Goal: Task Accomplishment & Management: Manage account settings

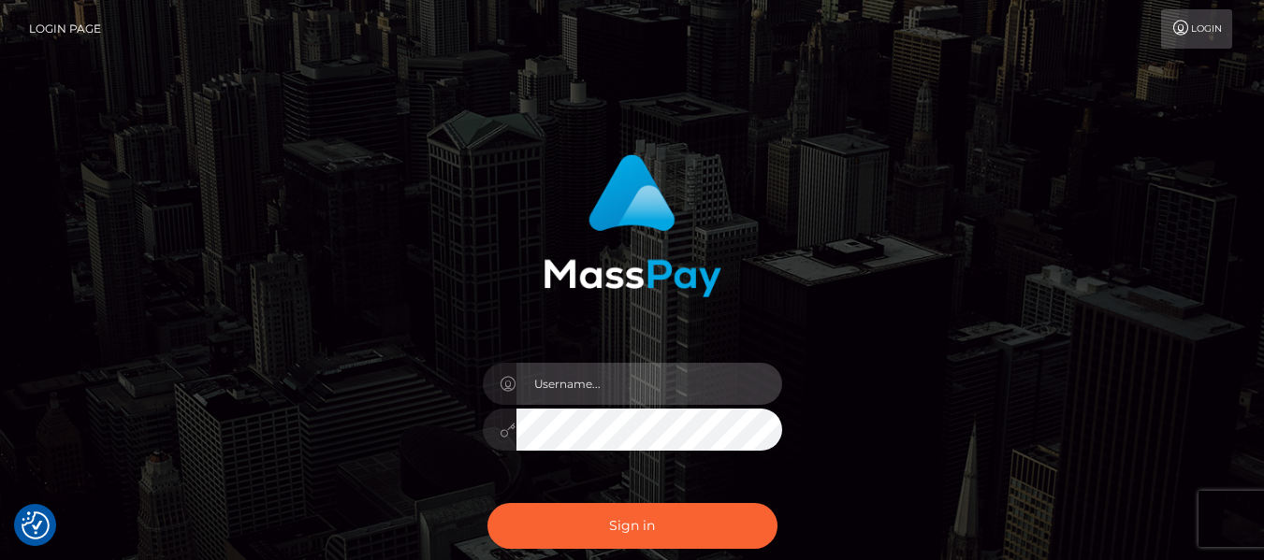
click at [653, 396] on input "text" at bounding box center [650, 384] width 266 height 42
type input "lacey.throne"
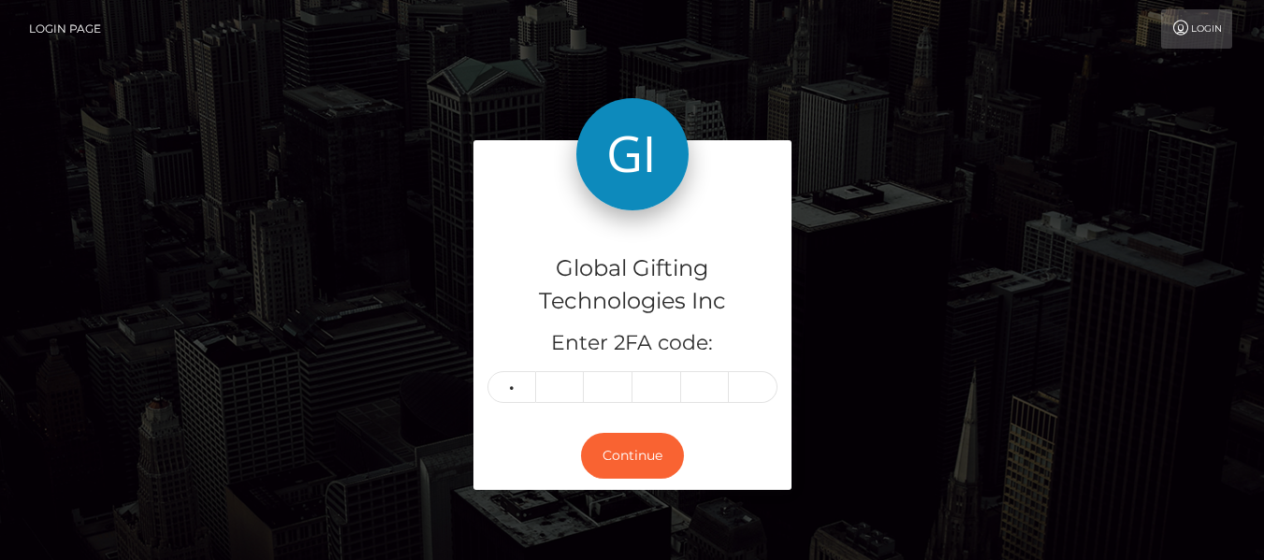
type input "1"
type input "6"
type input "7"
type input "0"
type input "3"
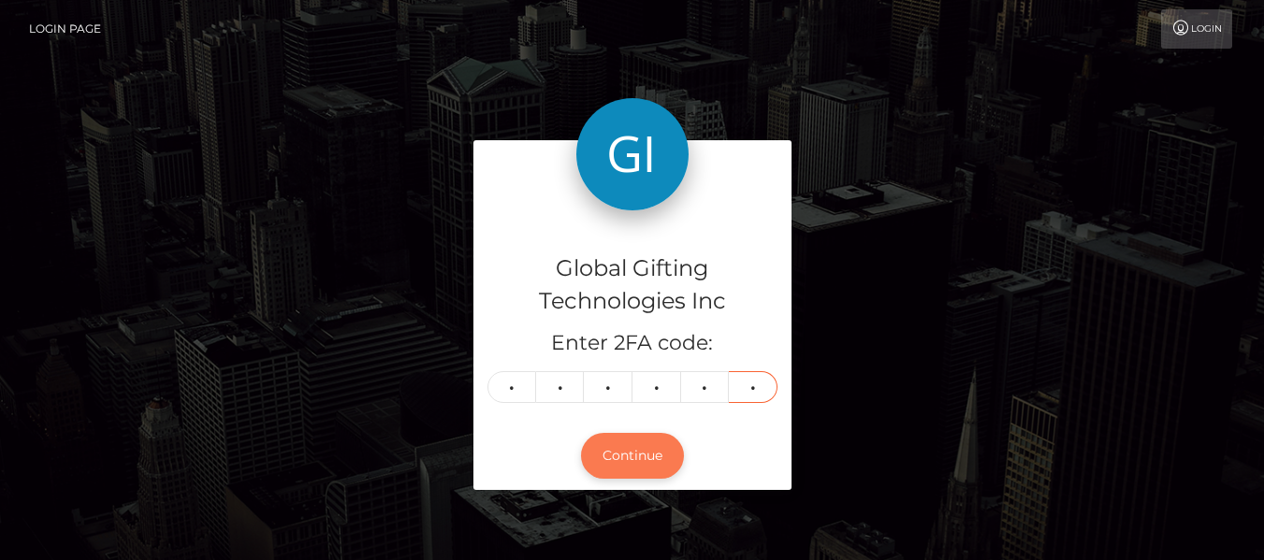
type input "4"
click at [643, 470] on button "Continue" at bounding box center [632, 456] width 103 height 46
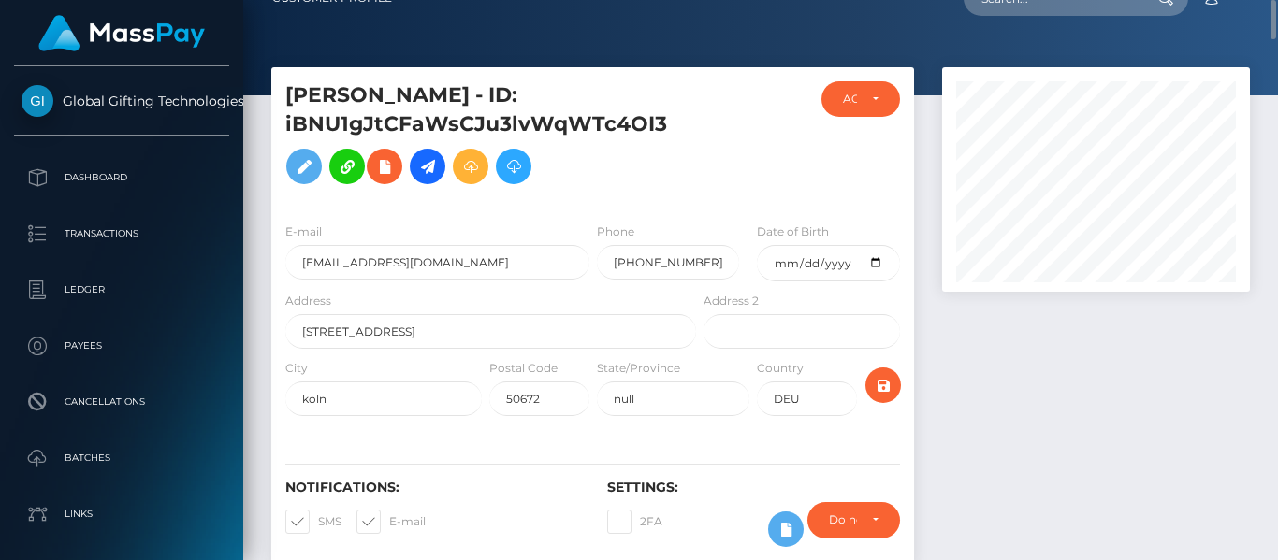
scroll to position [29, 0]
